Goal: Register for event/course

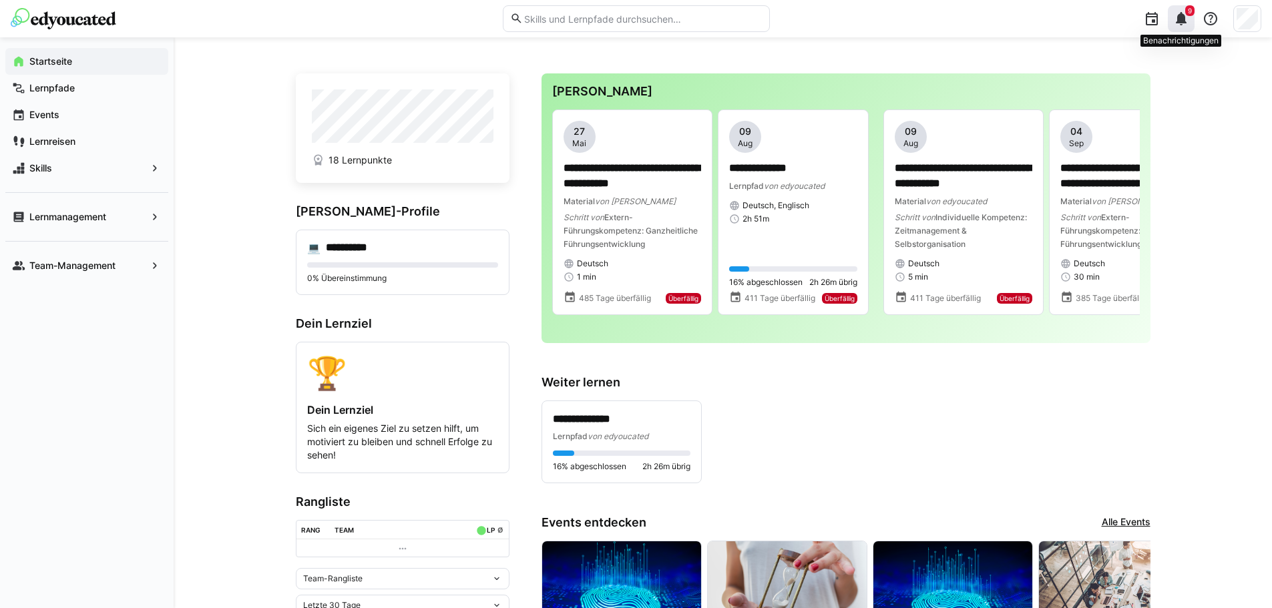
click at [1184, 16] on eds-icon at bounding box center [1181, 19] width 16 height 16
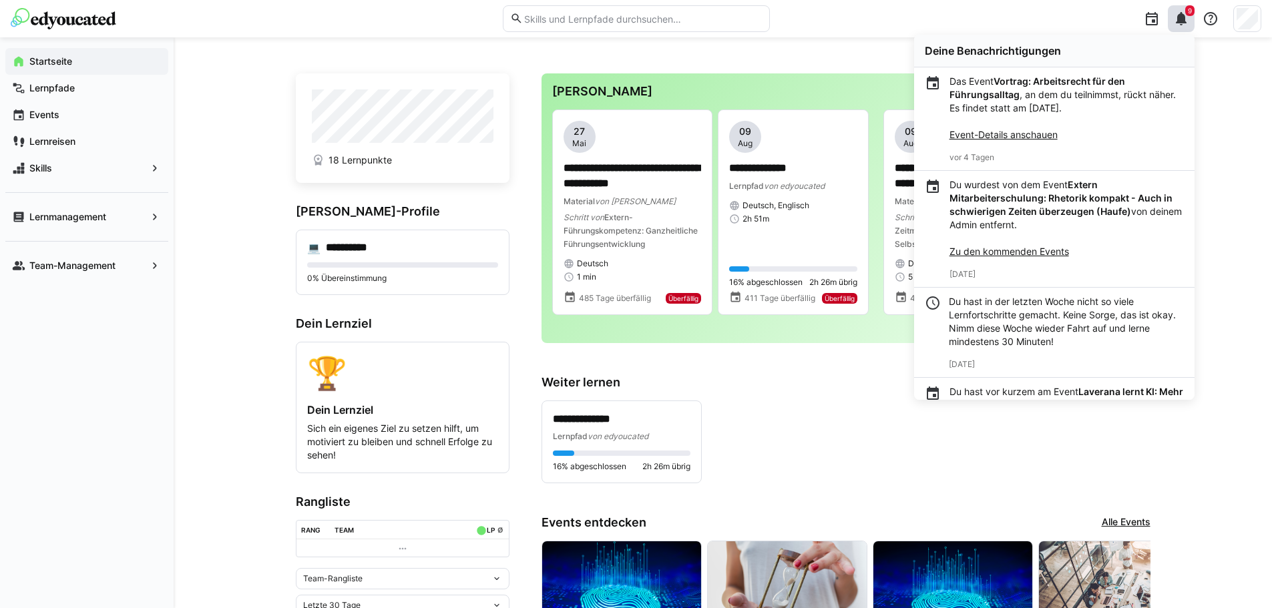
click at [1036, 137] on link "Event-Details anschauen" at bounding box center [1003, 134] width 108 height 11
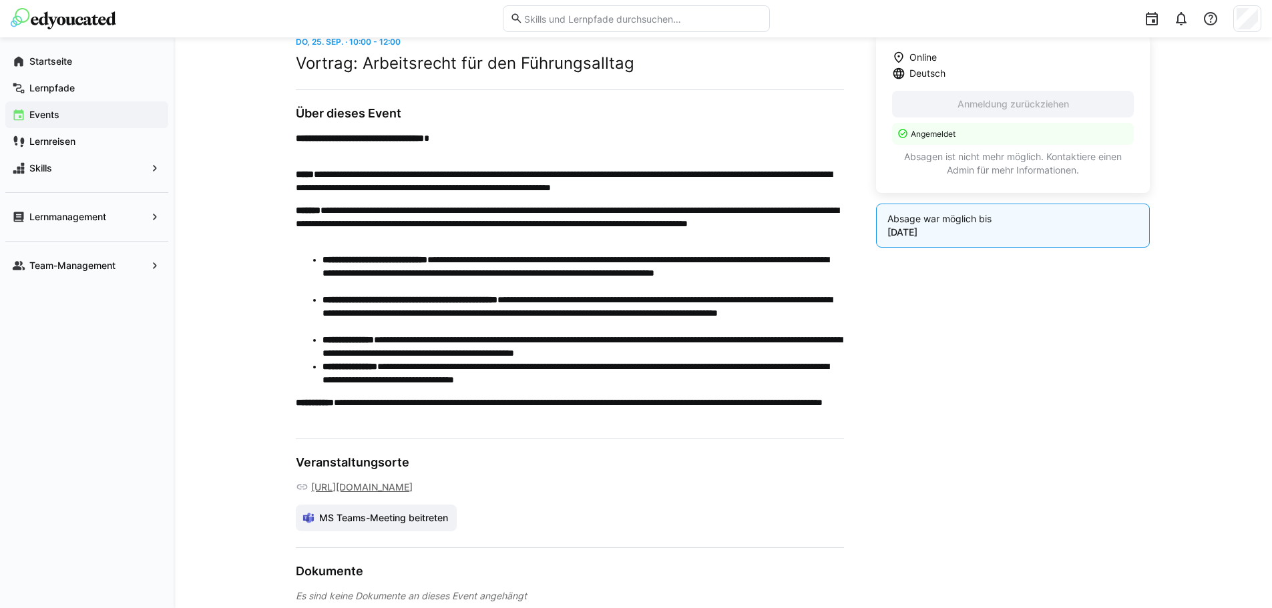
scroll to position [426, 0]
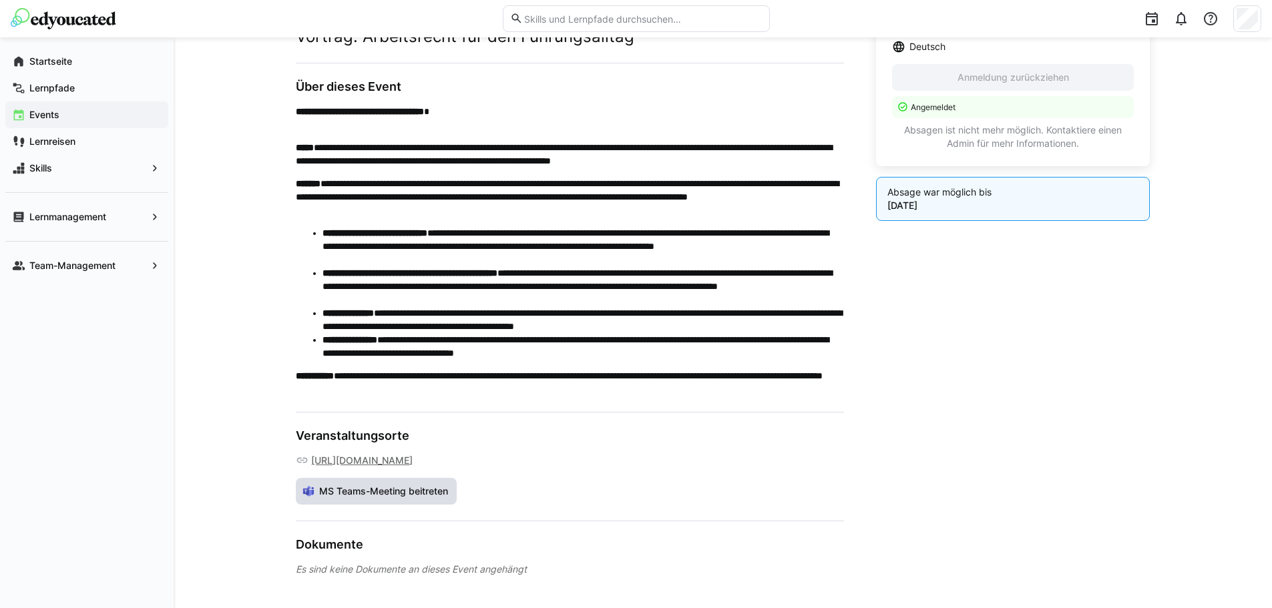
click at [428, 489] on span "MS Teams-Meeting beitreten" at bounding box center [383, 491] width 133 height 13
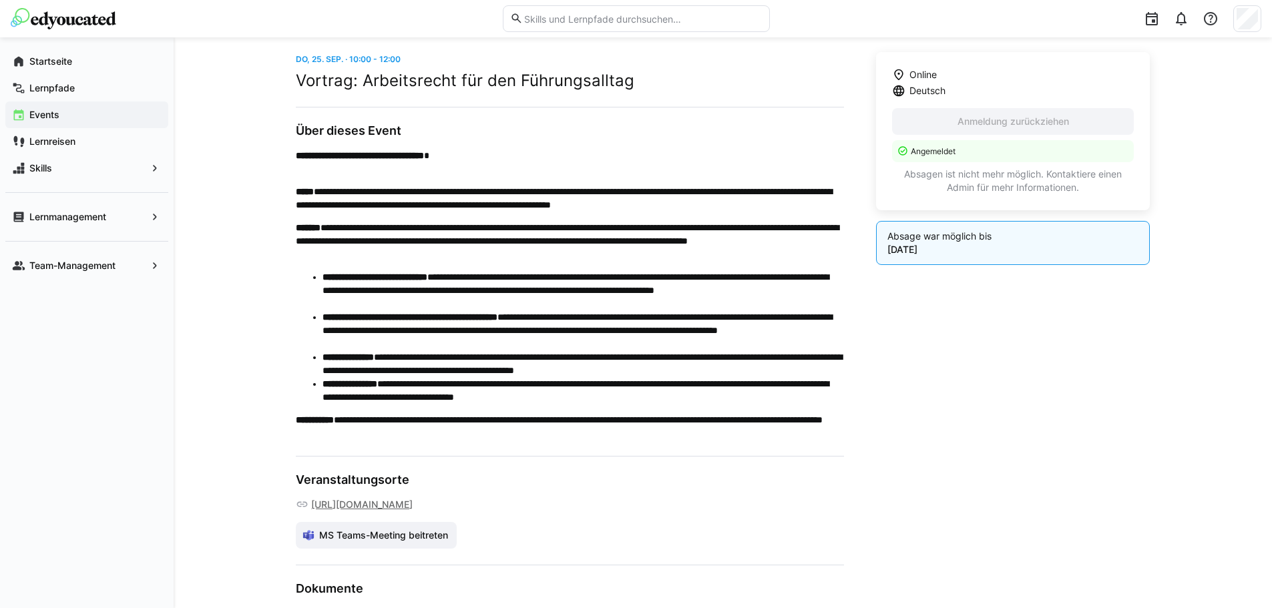
scroll to position [292, 0]
